Goal: Information Seeking & Learning: Understand process/instructions

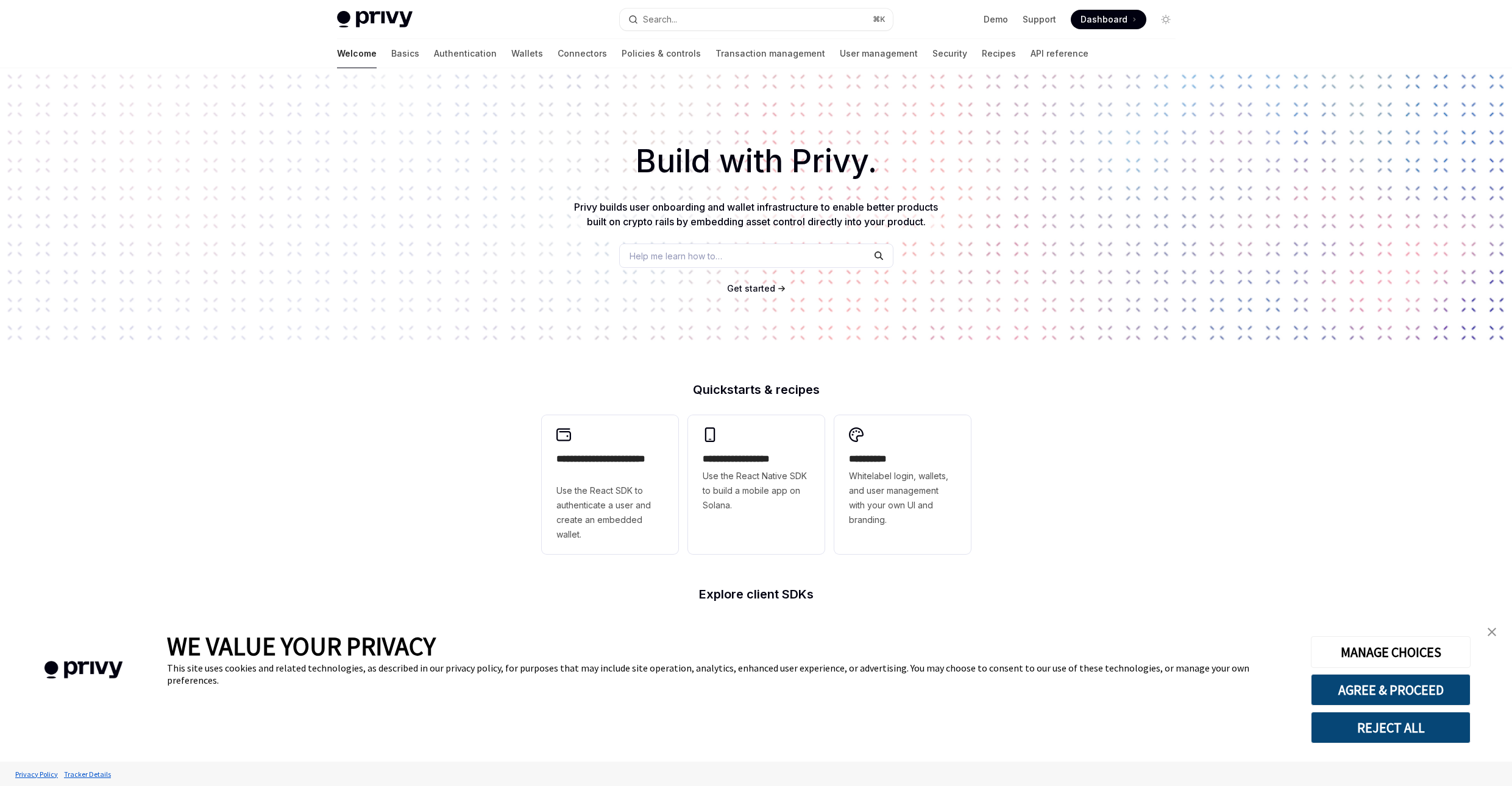
click at [1487, 630] on img "close banner" at bounding box center [1491, 632] width 8 height 8
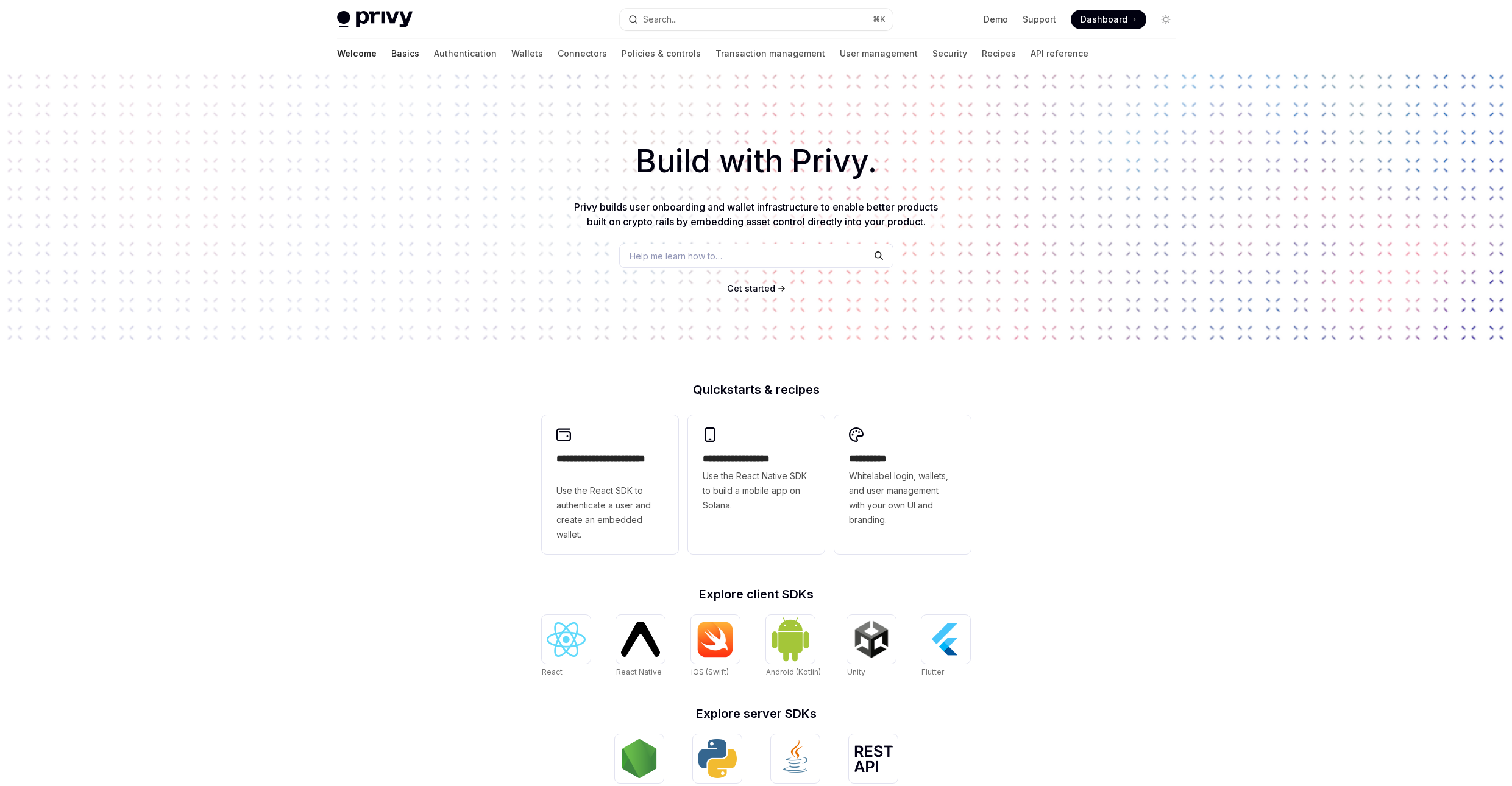
click at [391, 56] on link "Basics" at bounding box center [405, 54] width 28 height 29
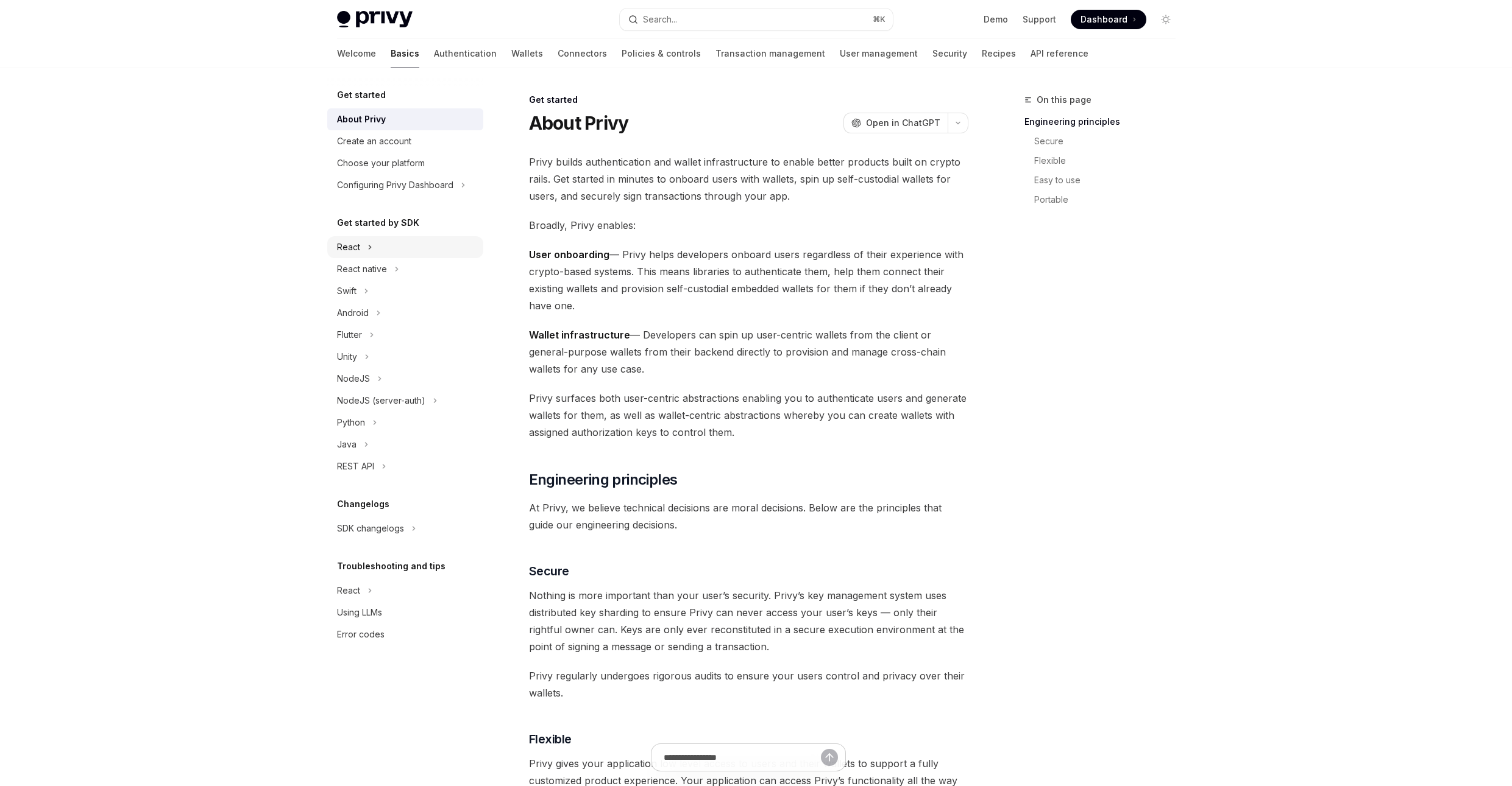
click at [357, 247] on div "React" at bounding box center [348, 248] width 23 height 15
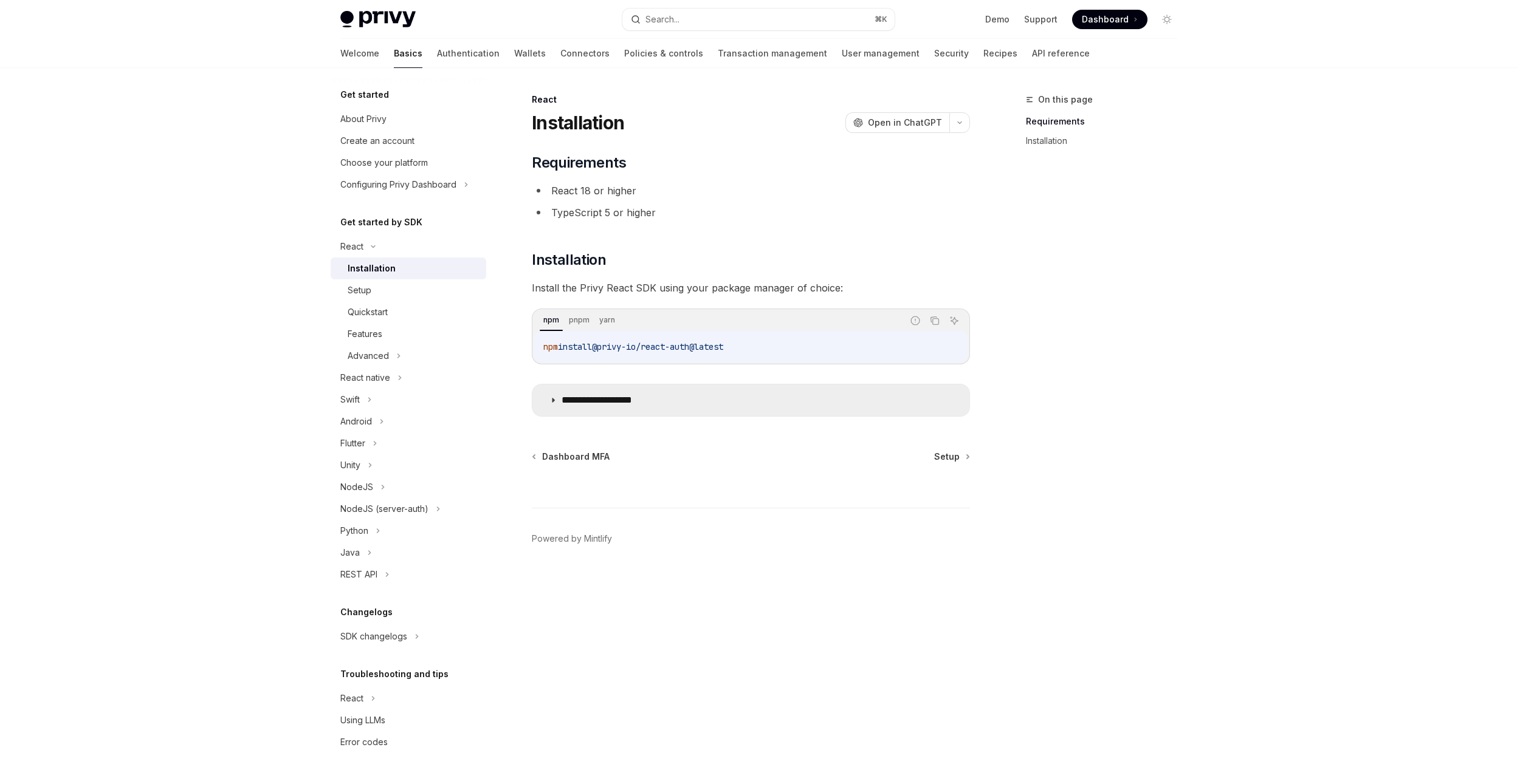
click at [552, 400] on icon at bounding box center [553, 400] width 7 height 7
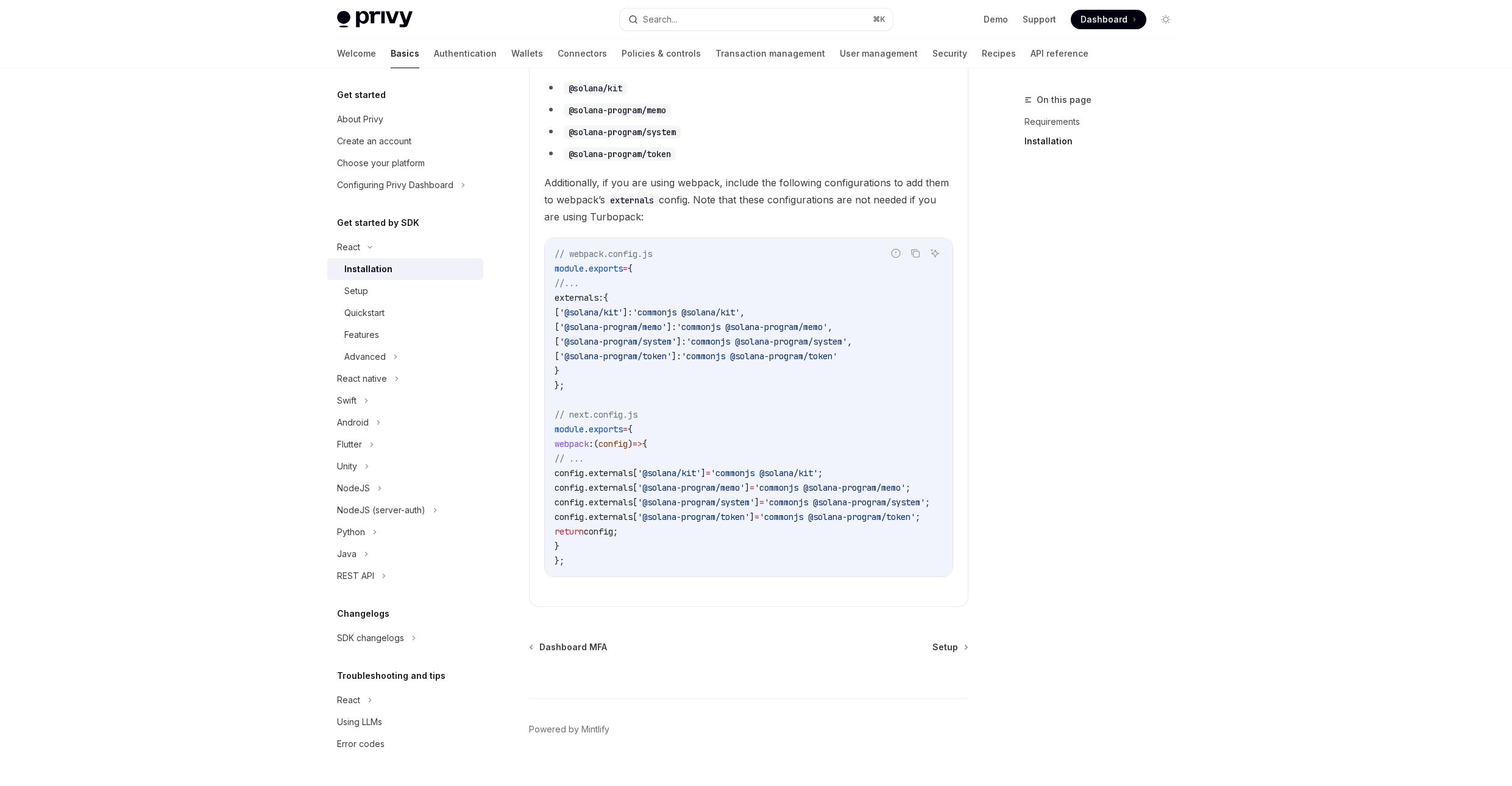
scroll to position [395, 0]
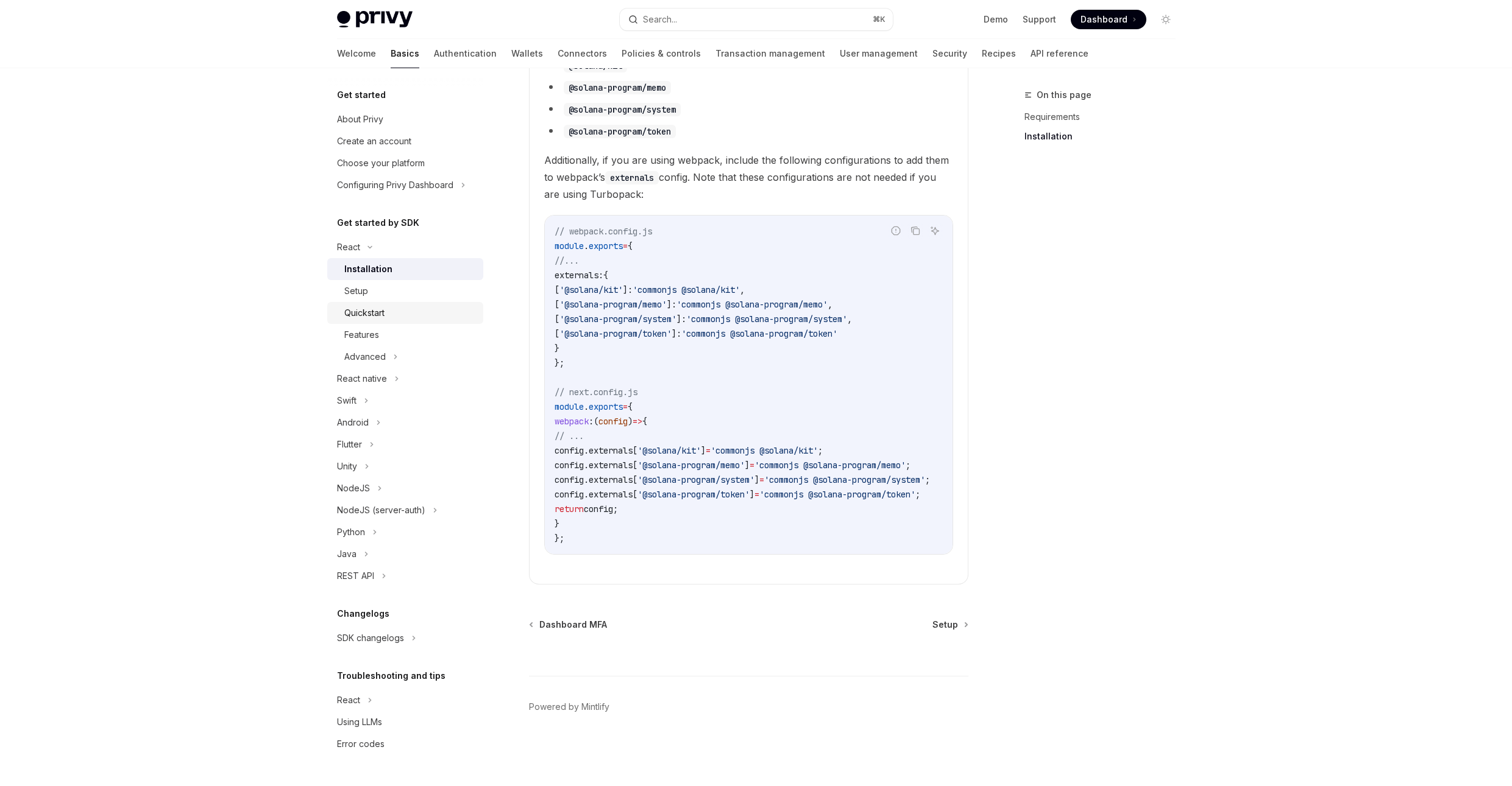
click at [376, 310] on div "Quickstart" at bounding box center [365, 313] width 40 height 15
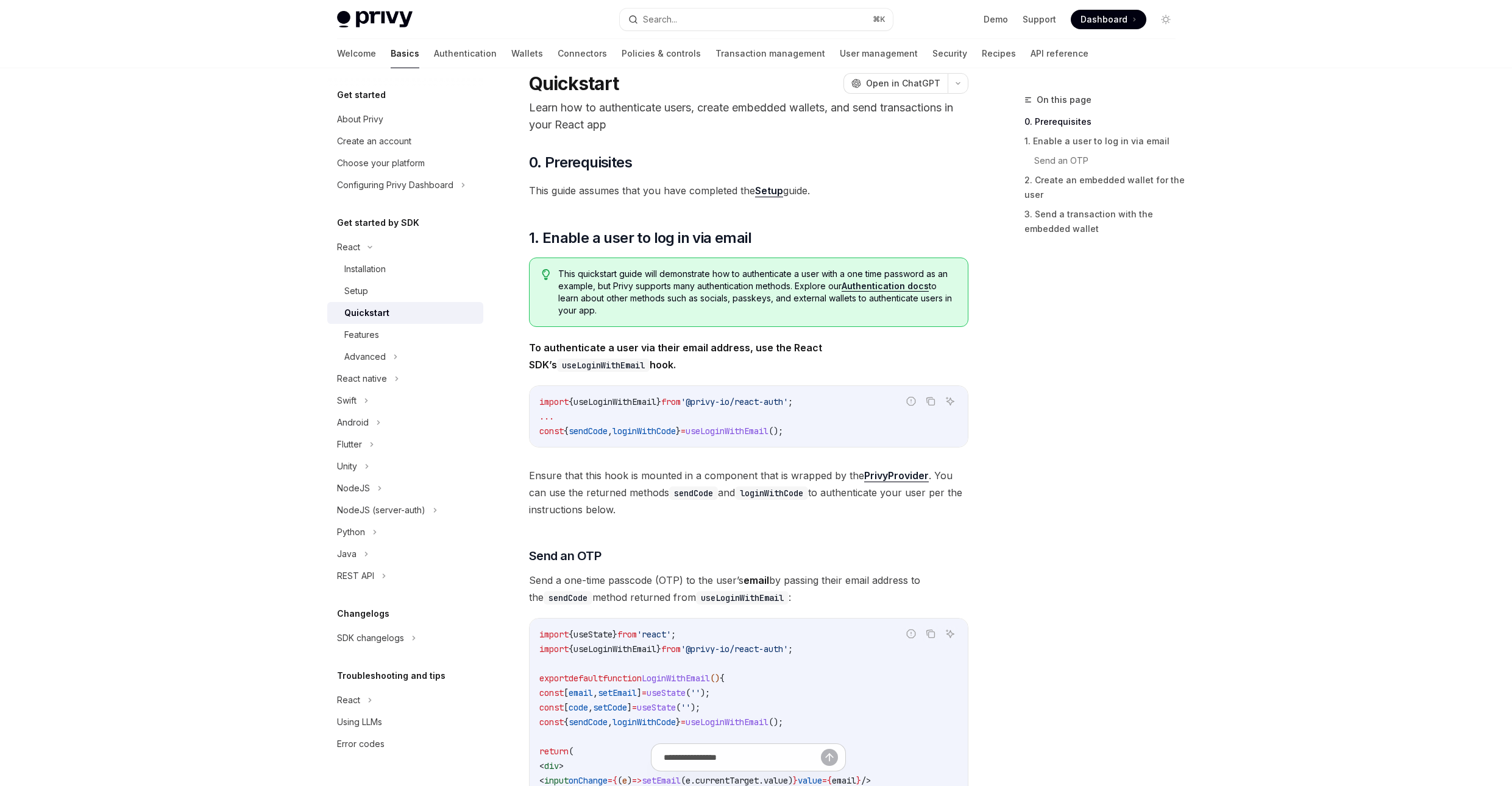
scroll to position [40, 0]
click at [373, 333] on div "Features" at bounding box center [362, 335] width 35 height 15
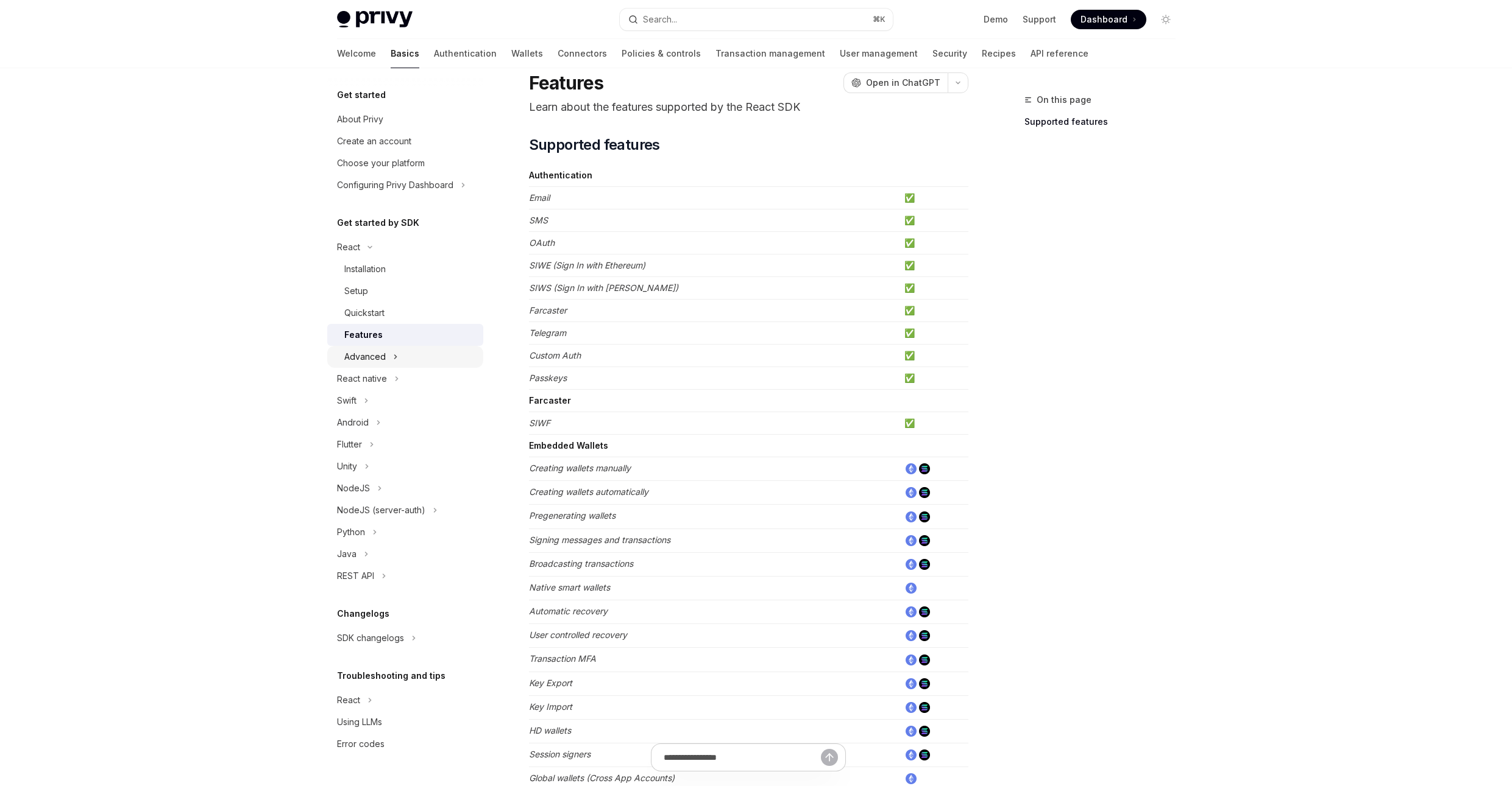
click at [379, 357] on div "Advanced" at bounding box center [365, 357] width 41 height 15
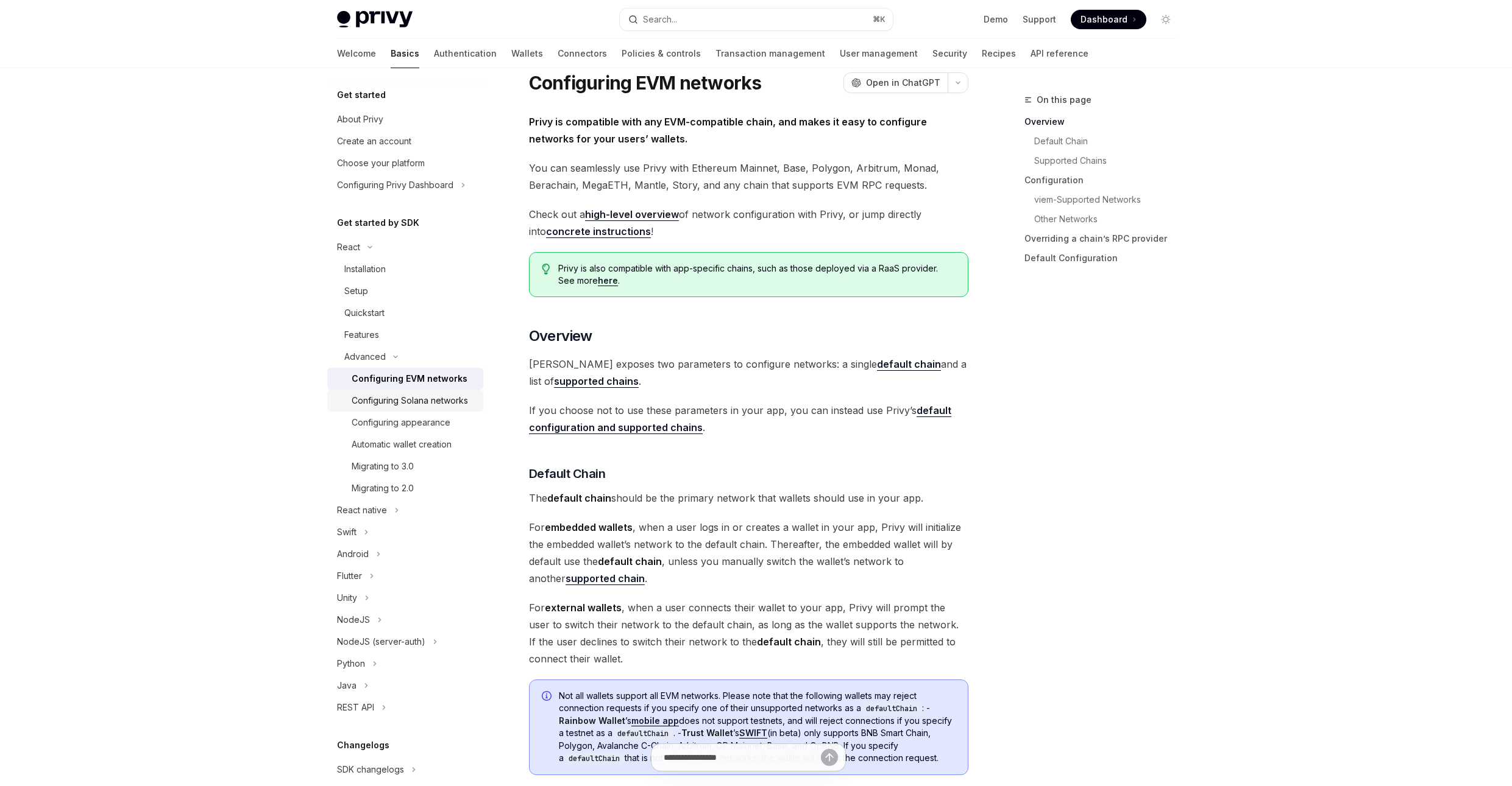
click at [399, 403] on div "Configuring Solana networks" at bounding box center [410, 401] width 116 height 15
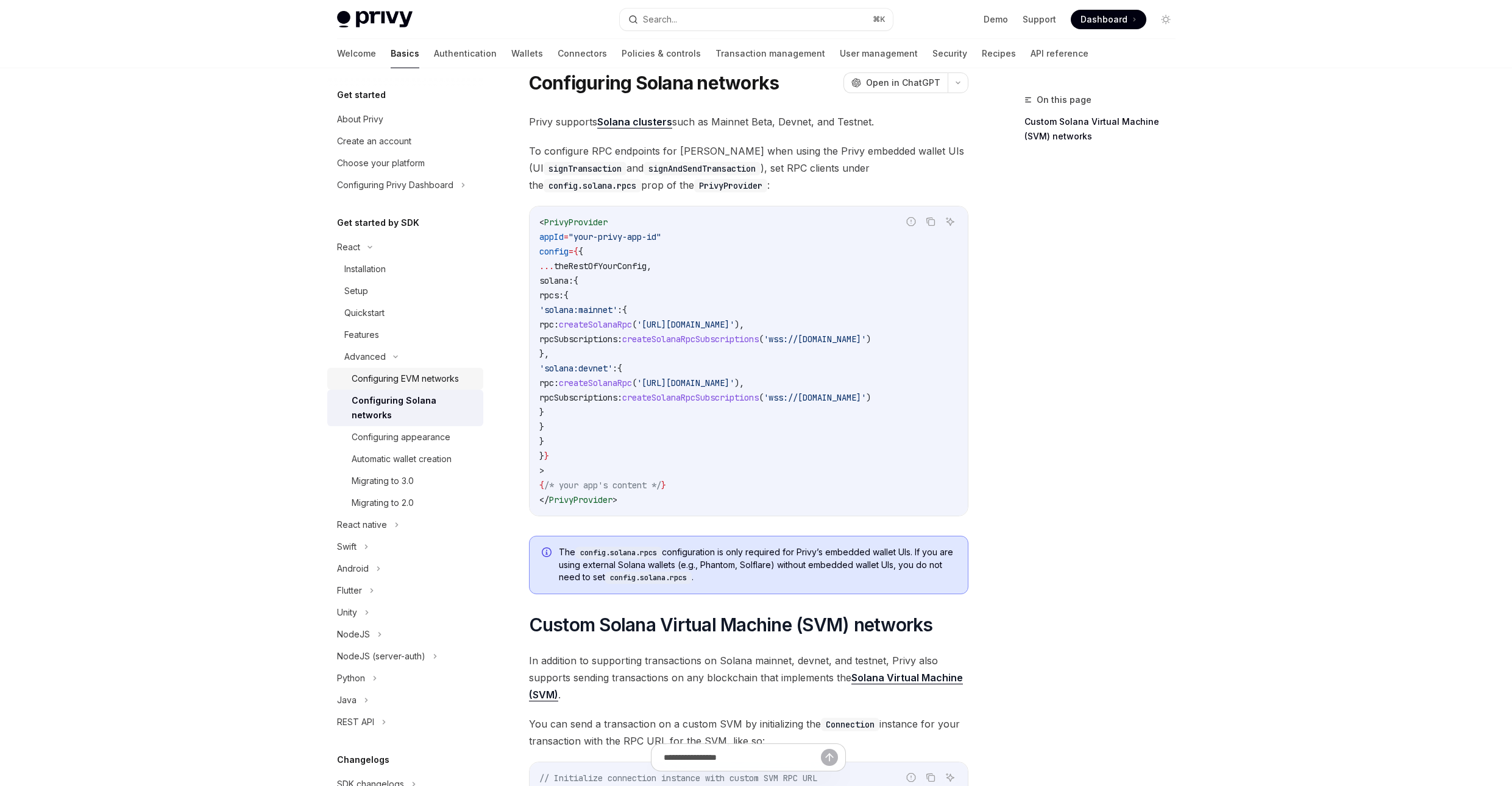
click at [387, 379] on div "Configuring EVM networks" at bounding box center [405, 379] width 107 height 15
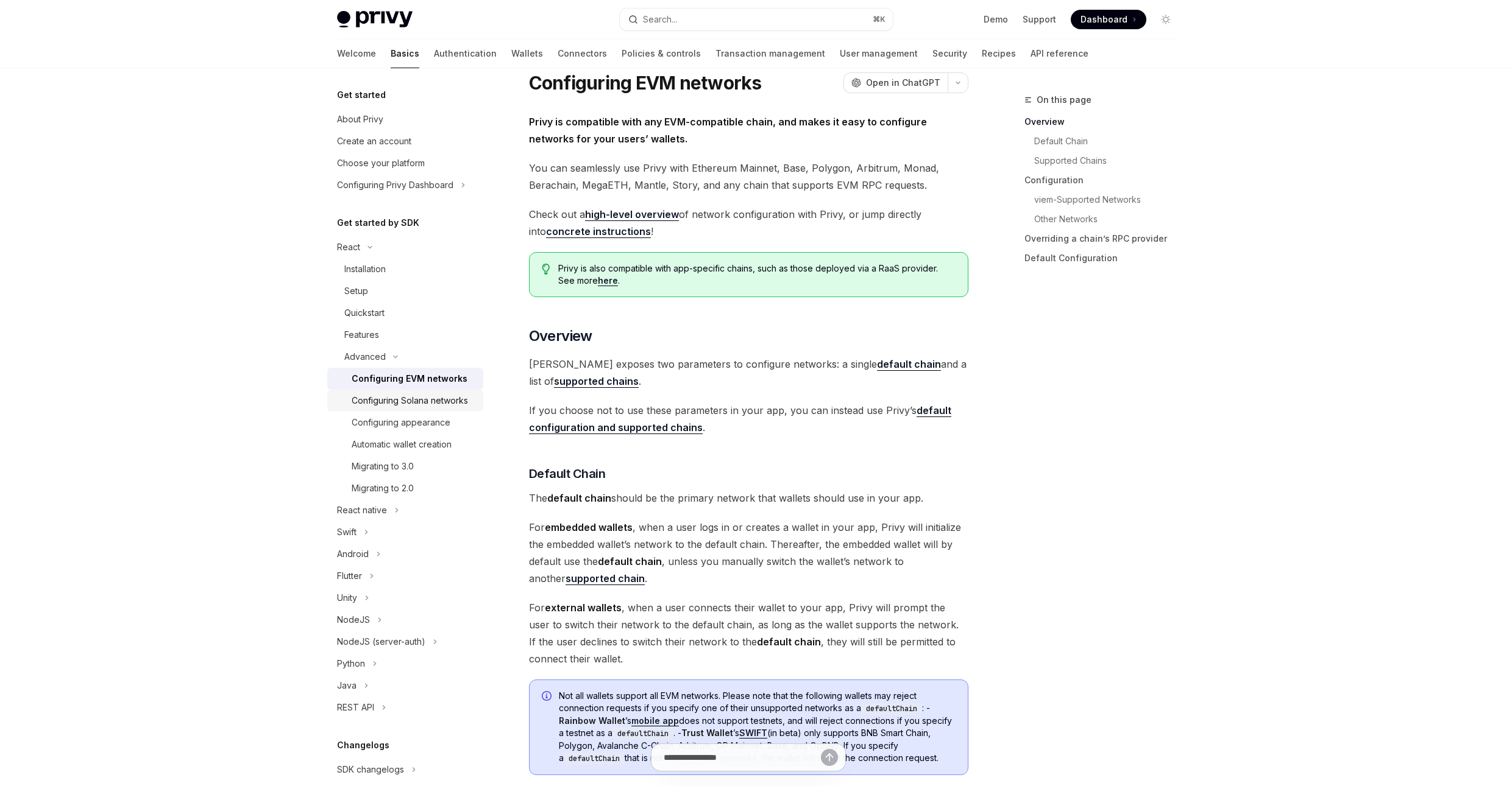
click at [384, 400] on div "Configuring Solana networks" at bounding box center [410, 401] width 116 height 15
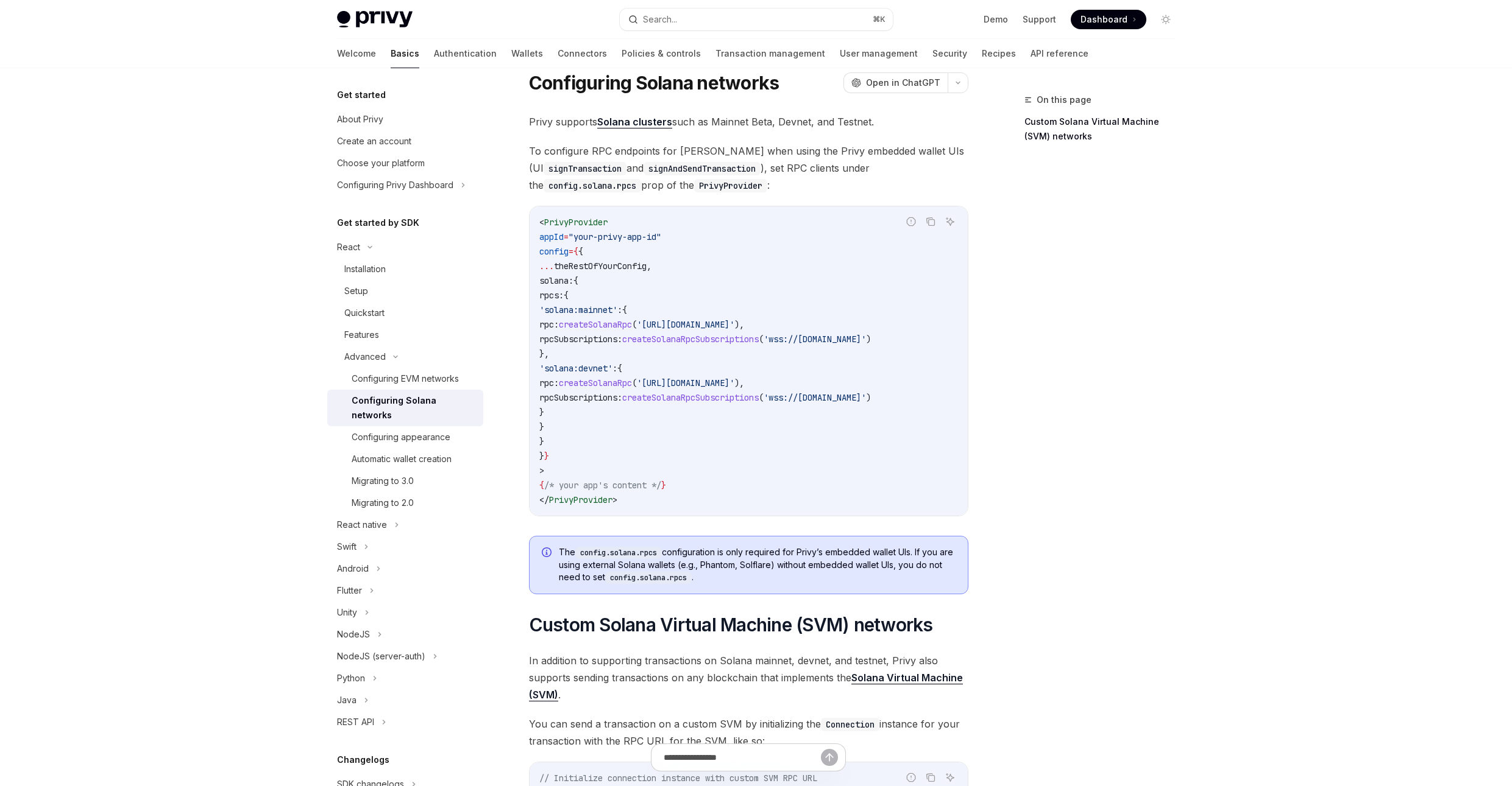
scroll to position [0, 77]
drag, startPoint x: 832, startPoint y: 335, endPoint x: 922, endPoint y: 346, distance: 90.7
click at [922, 346] on code "< PrivyProvider appId = "your-privy-app-id" config = { { ... theRestOfYourConfi…" at bounding box center [749, 361] width 419 height 292
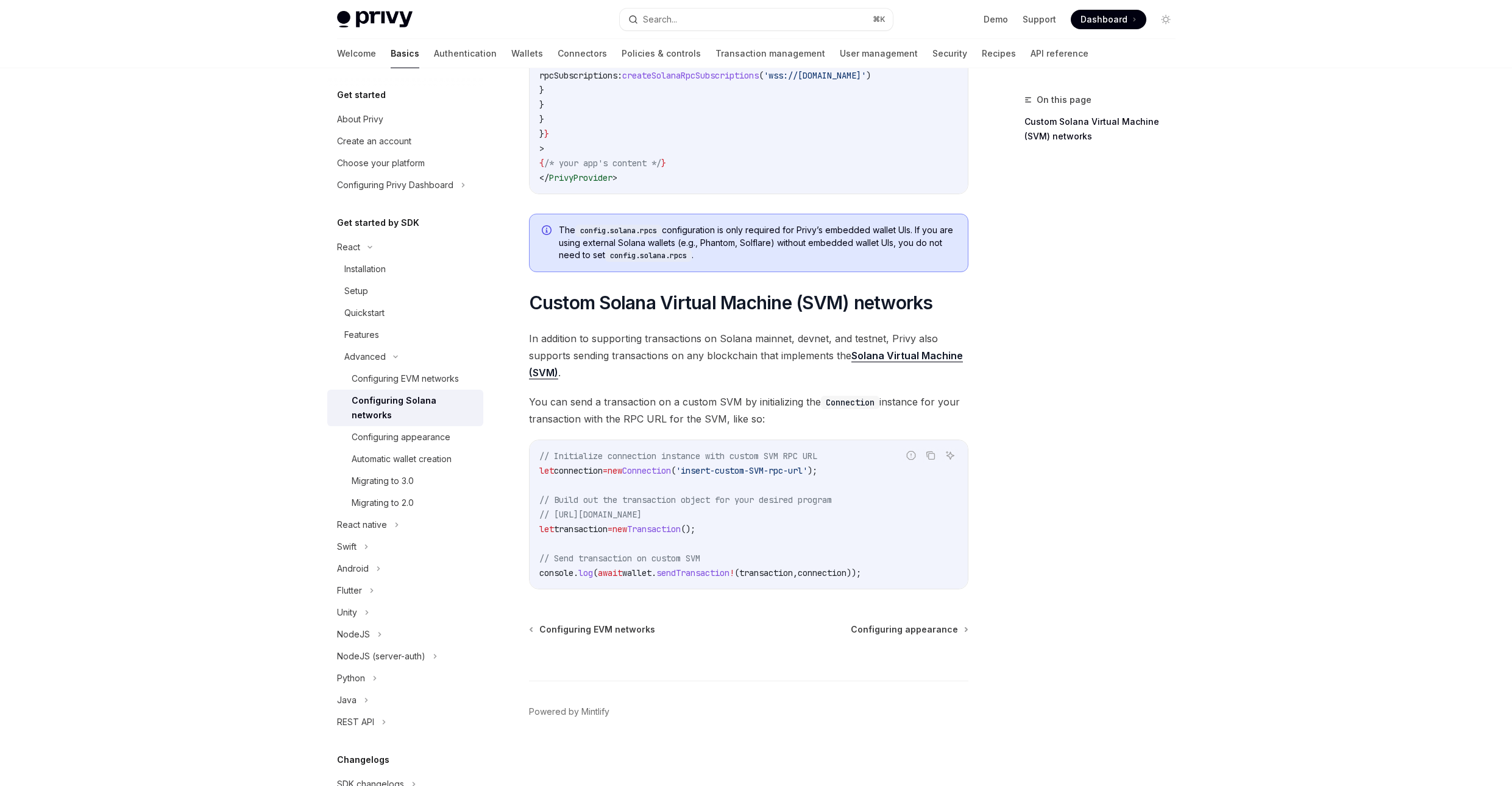
scroll to position [366, 0]
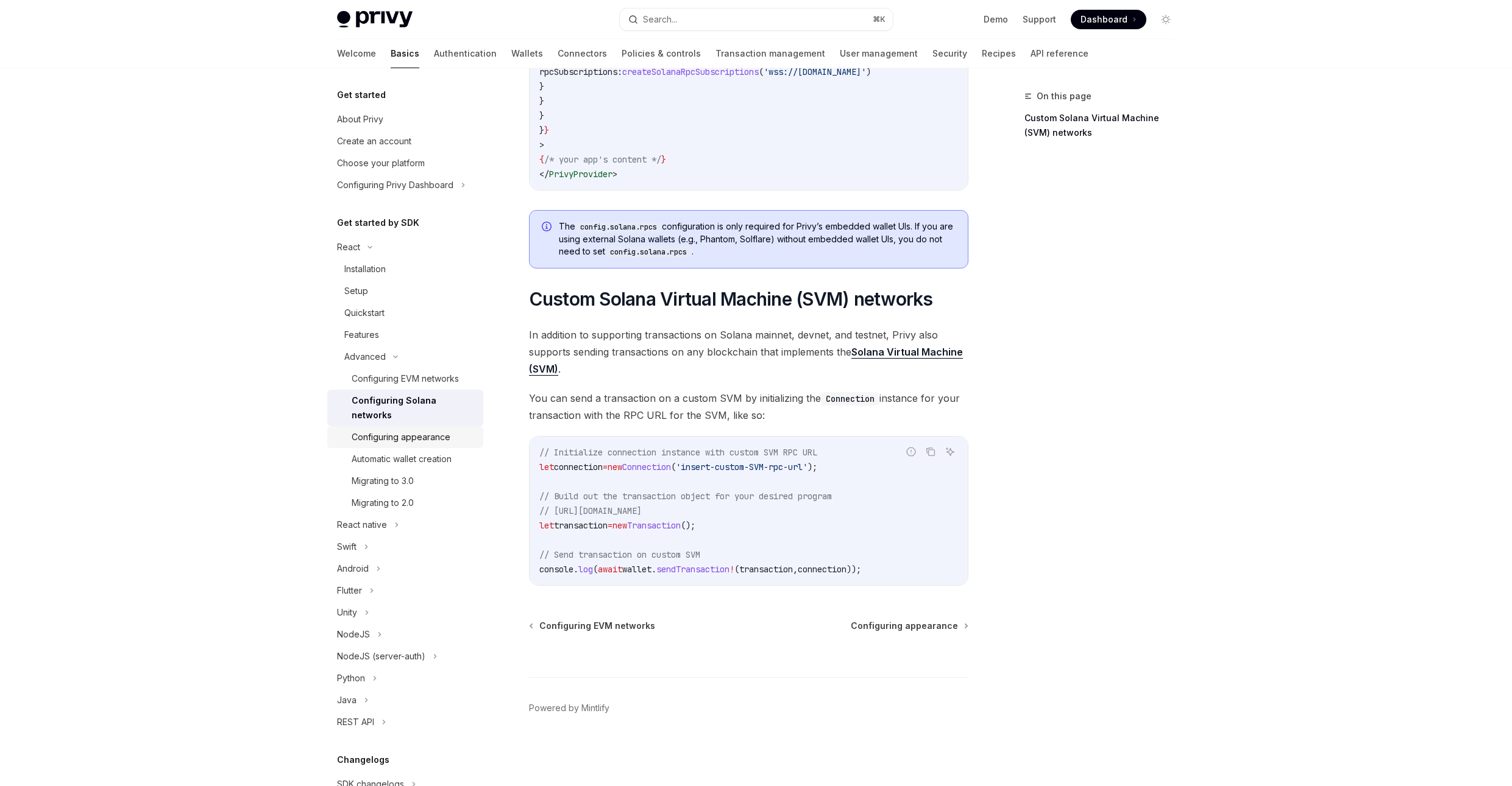
click at [406, 436] on div "Configuring appearance" at bounding box center [401, 438] width 99 height 15
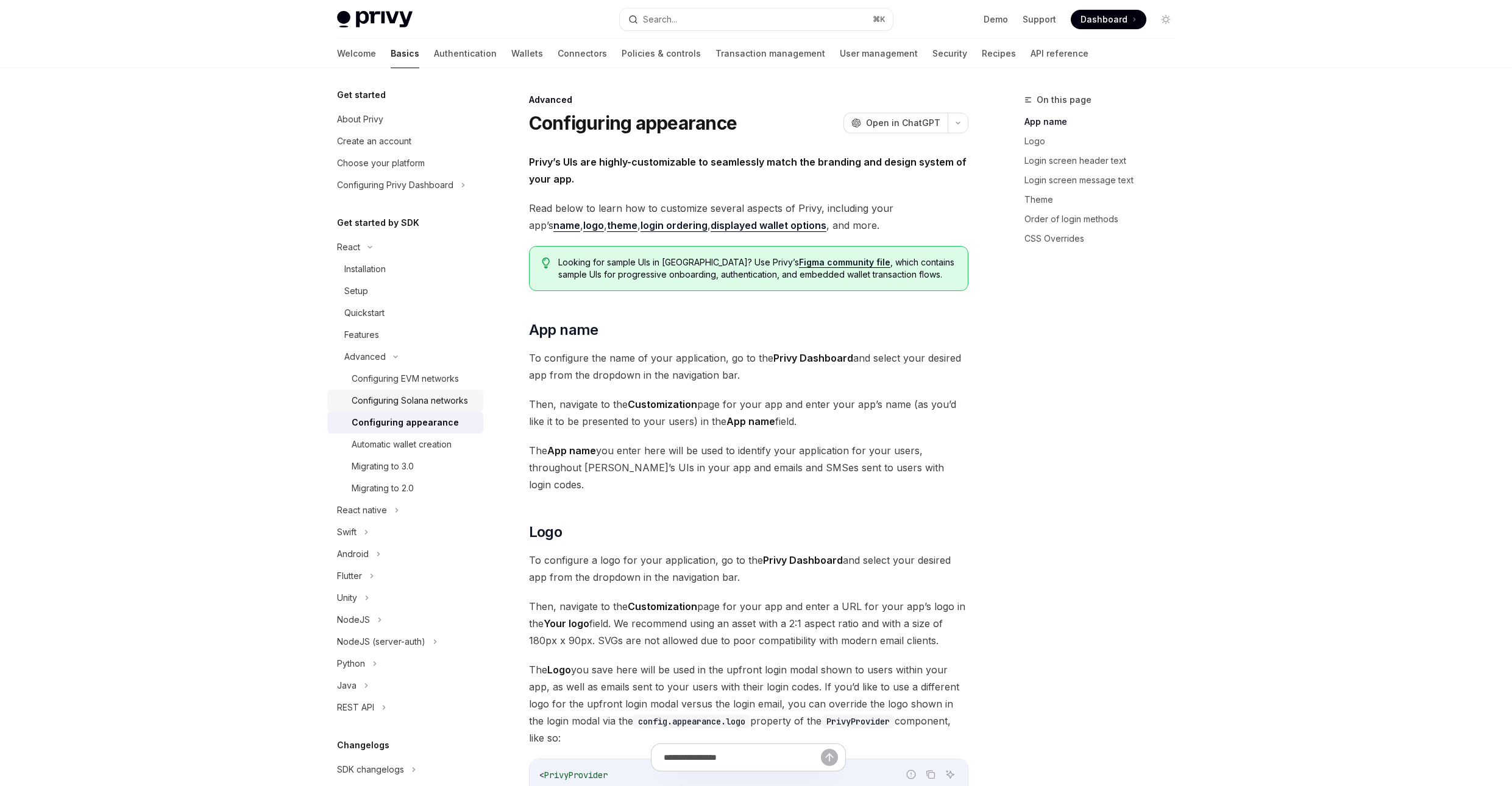
click at [398, 404] on div "Configuring Solana networks" at bounding box center [410, 401] width 116 height 15
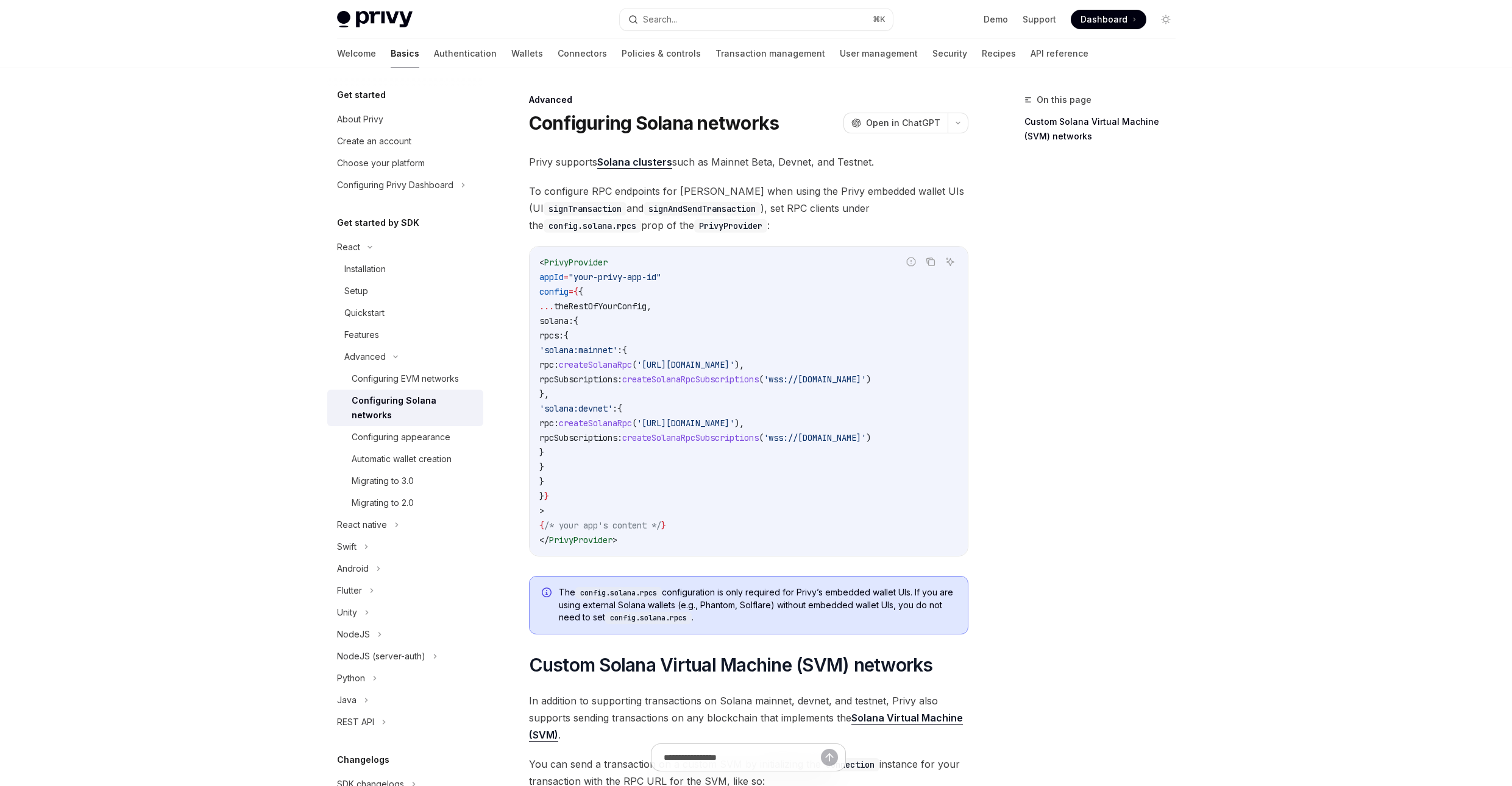
click at [1156, 274] on div "On this page Custom Solana Virtual Machine (SVM) networks" at bounding box center [1092, 439] width 186 height 694
click at [1134, 17] on icon at bounding box center [1134, 19] width 2 height 12
click at [1255, 79] on div "Privy Docs home page Search... ⌘ K Demo Support Dashboard Dashboard Search... N…" at bounding box center [756, 574] width 1512 height 1149
click at [1161, 22] on icon "Toggle dark mode" at bounding box center [1166, 19] width 10 height 10
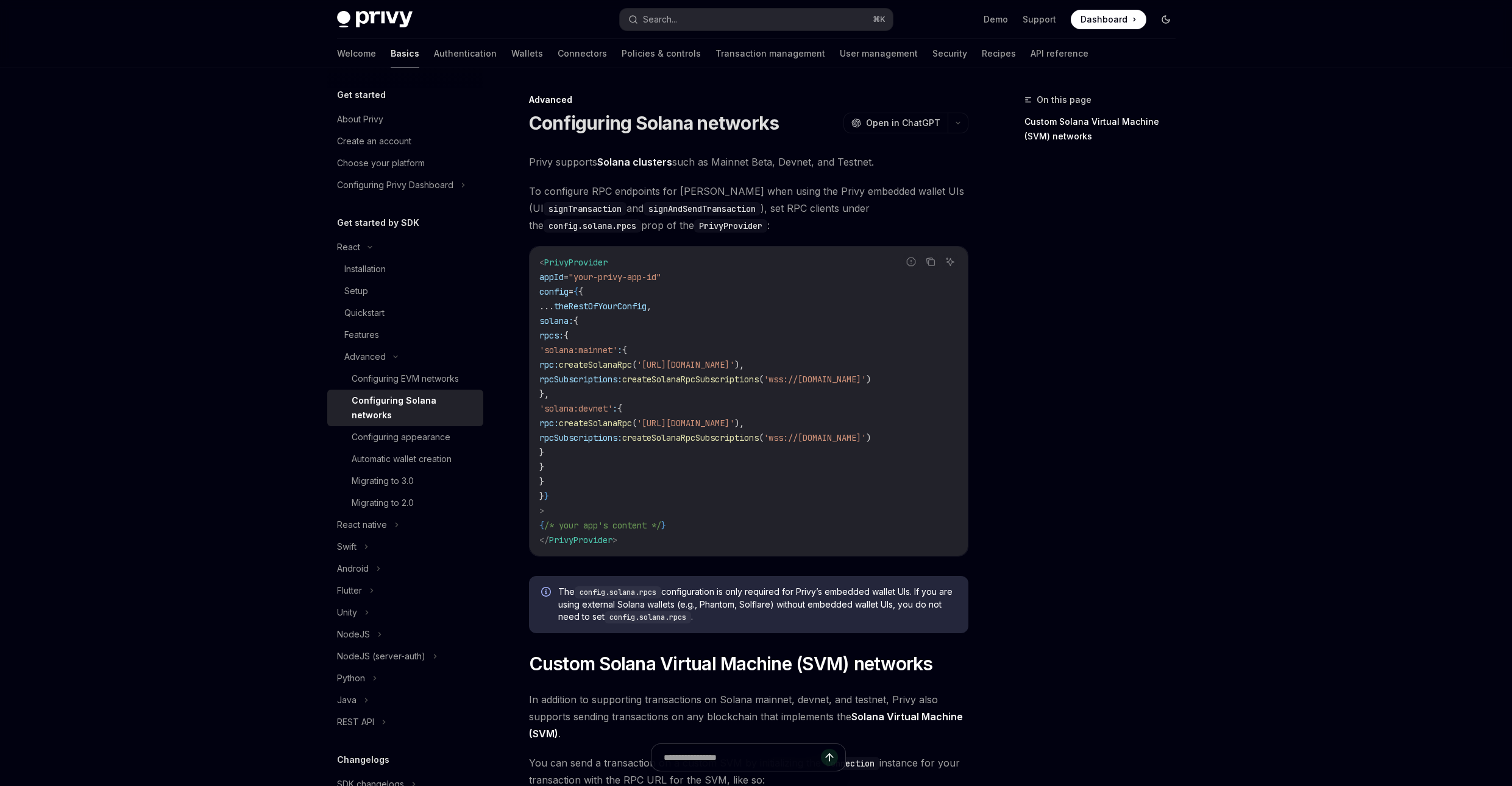
click at [1162, 23] on icon "Toggle dark mode" at bounding box center [1166, 19] width 10 height 10
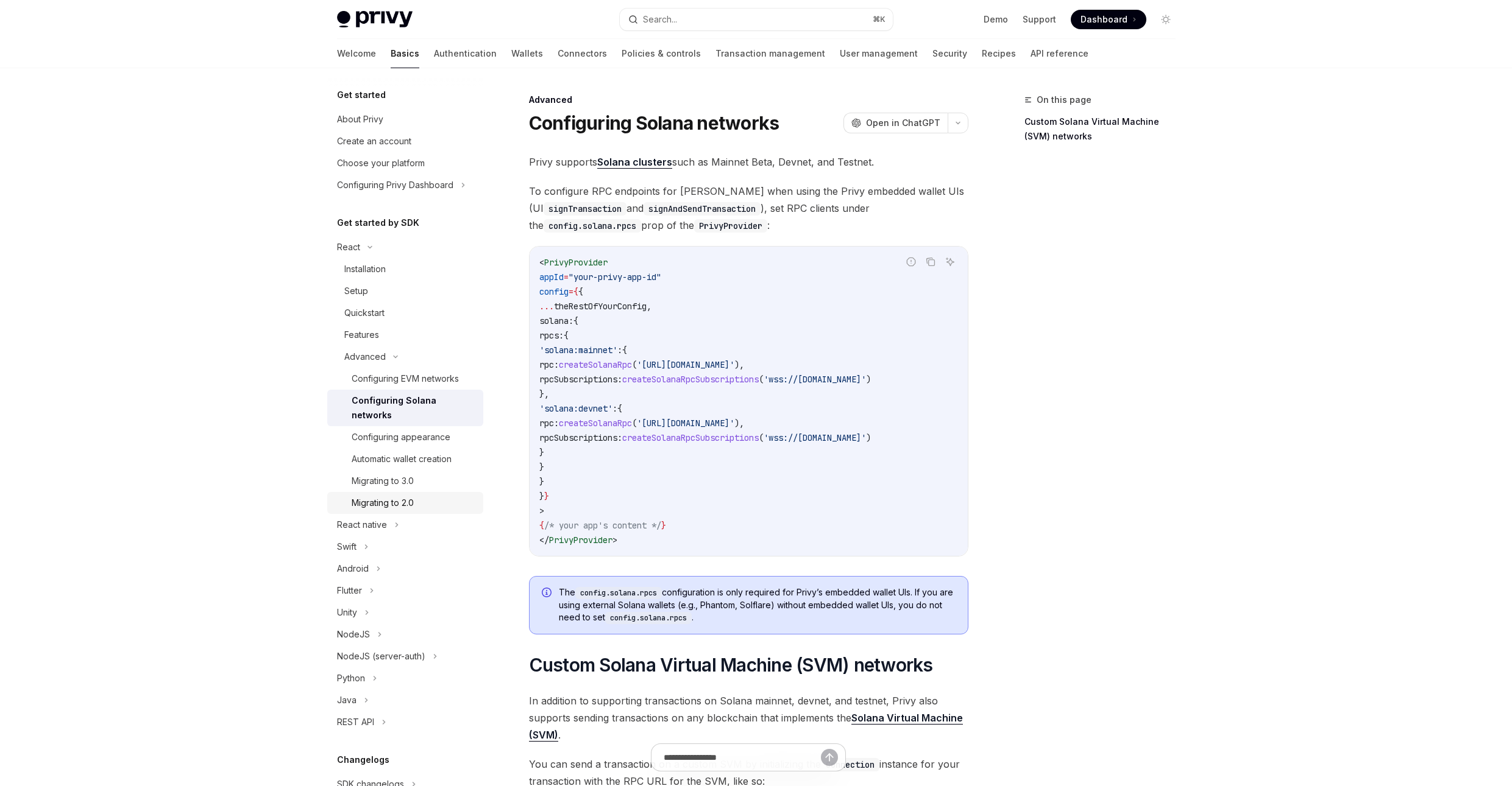
click at [387, 504] on div "Migrating to 2.0" at bounding box center [383, 504] width 62 height 15
type textarea "*"
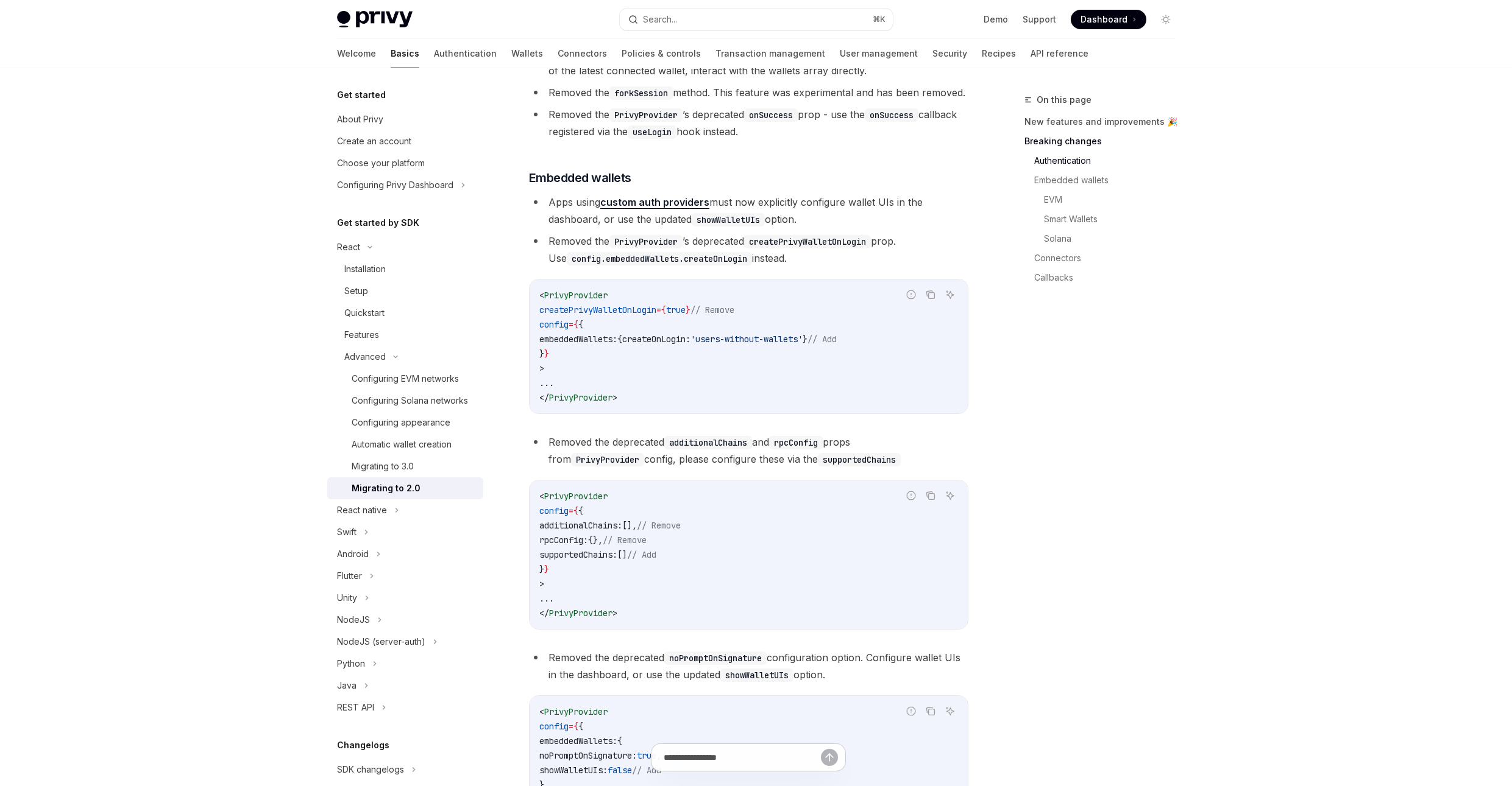
scroll to position [432, 0]
